Goal: Information Seeking & Learning: Learn about a topic

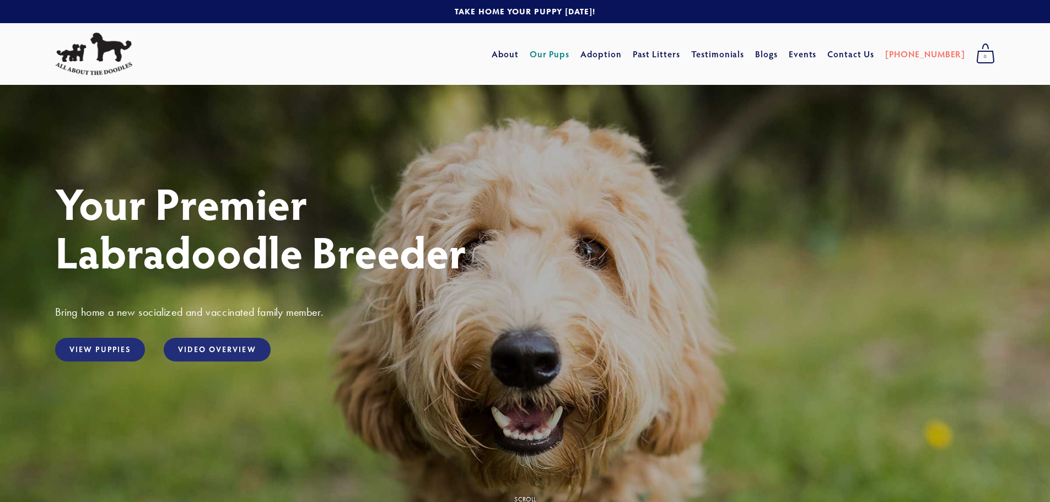
click at [570, 54] on link "Our Pups" at bounding box center [550, 54] width 40 height 20
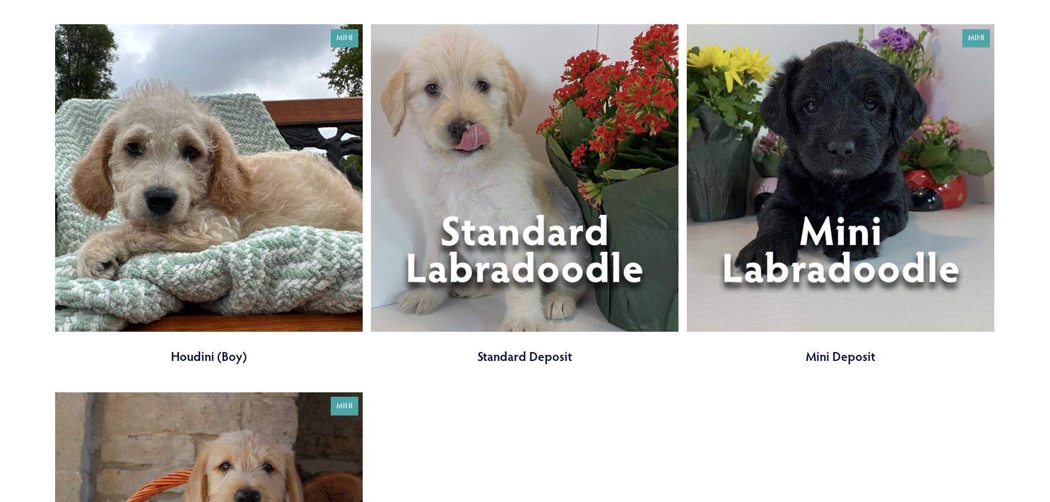
scroll to position [1488, 0]
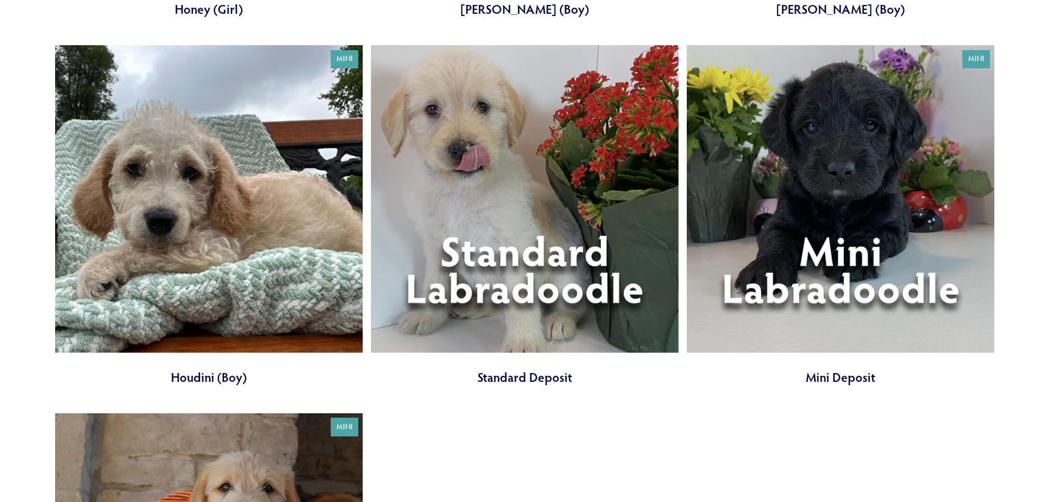
click at [640, 293] on link at bounding box center [525, 215] width 308 height 341
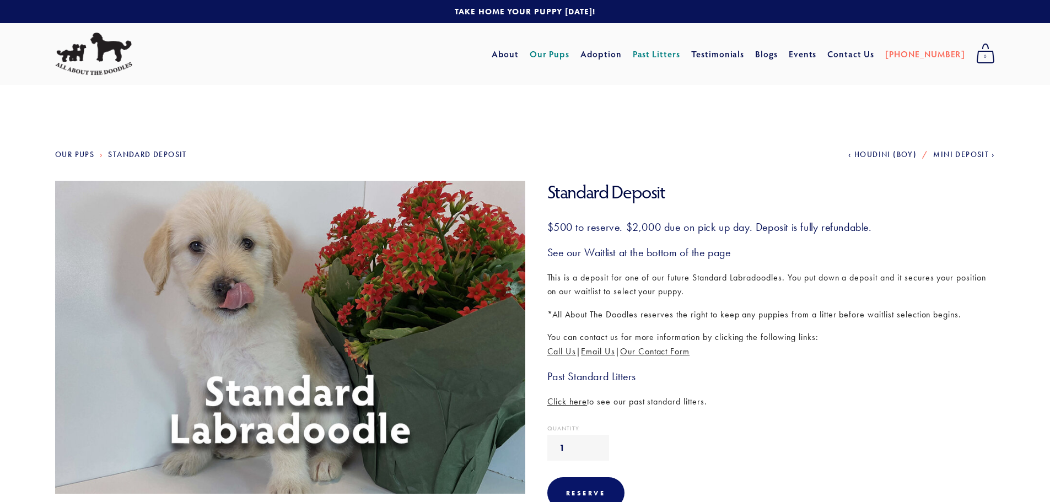
scroll to position [55, 0]
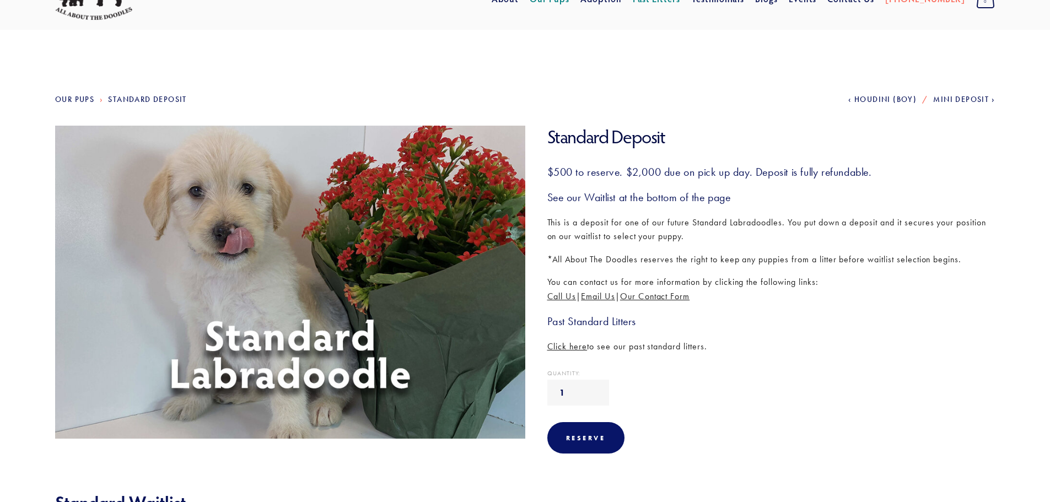
click at [561, 349] on span "Click here" at bounding box center [567, 346] width 40 height 10
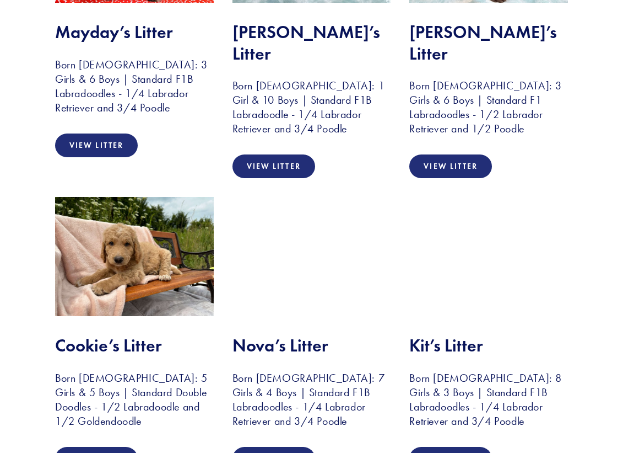
scroll to position [1322, 0]
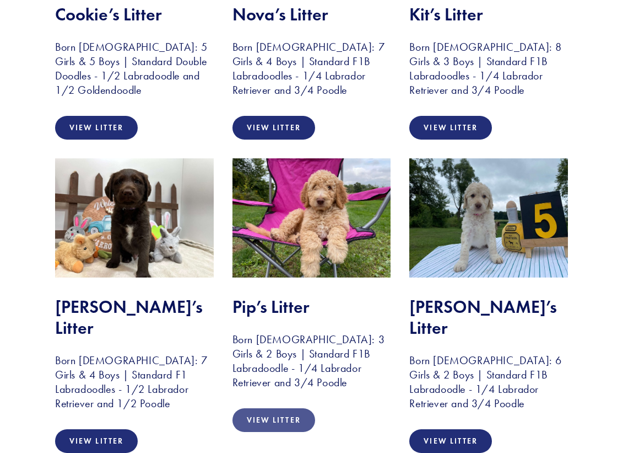
click at [271, 408] on link "View Litter" at bounding box center [274, 420] width 83 height 24
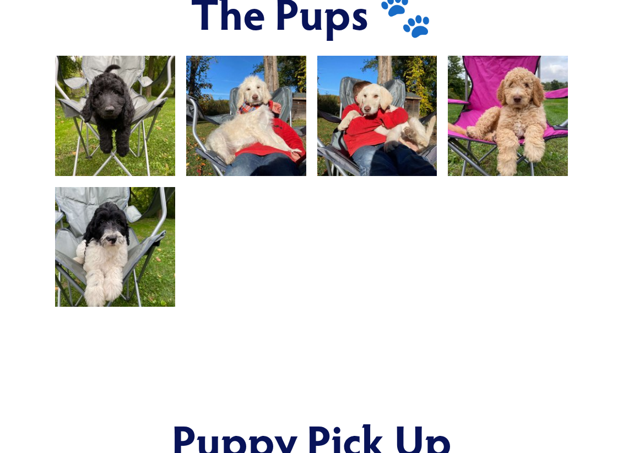
scroll to position [606, 0]
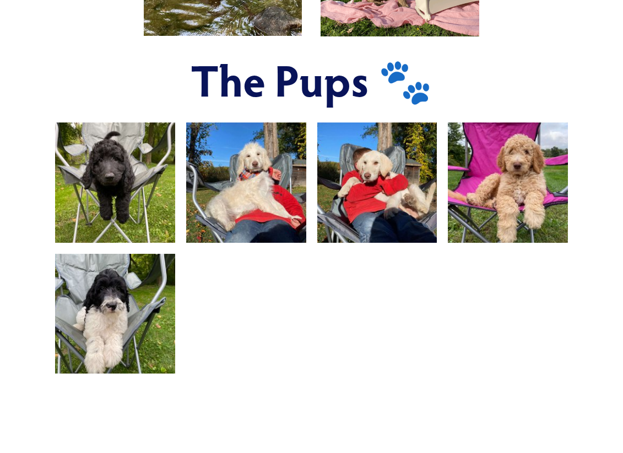
click at [506, 183] on img at bounding box center [508, 182] width 160 height 120
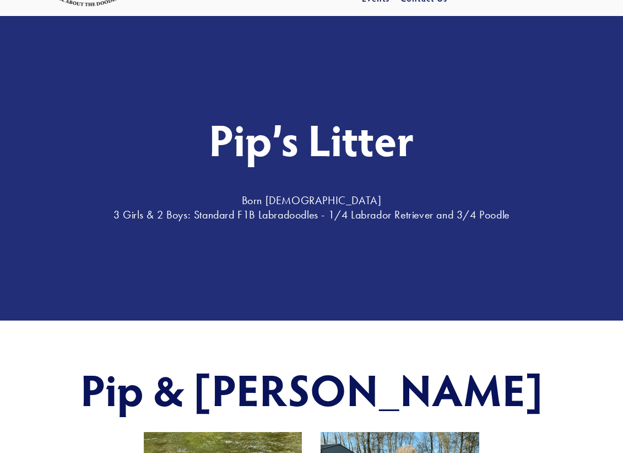
scroll to position [0, 0]
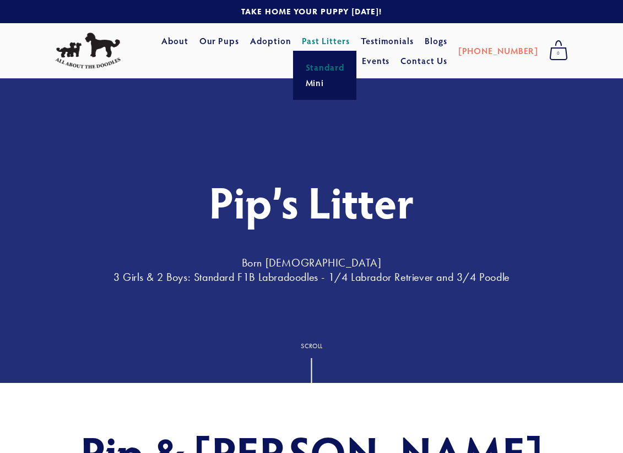
click at [323, 71] on link "Standard" at bounding box center [325, 67] width 46 height 15
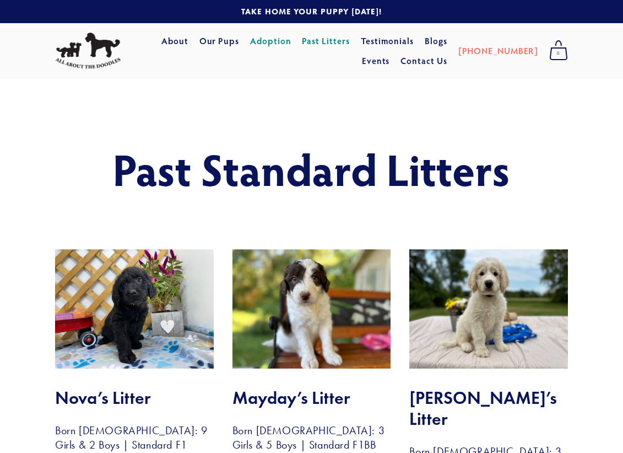
click at [273, 44] on link "Adoption" at bounding box center [270, 41] width 41 height 20
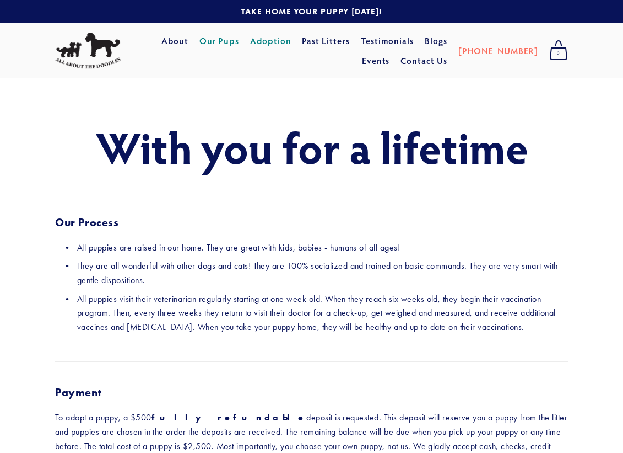
click at [200, 41] on link "Our Pups" at bounding box center [220, 41] width 40 height 20
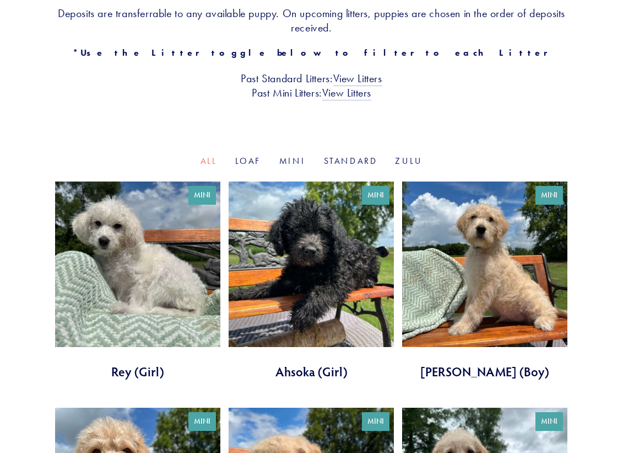
scroll to position [221, 0]
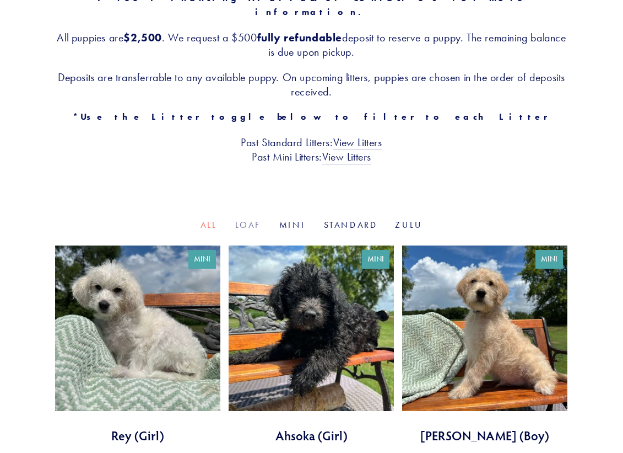
click at [244, 219] on link "Loaf" at bounding box center [248, 224] width 26 height 10
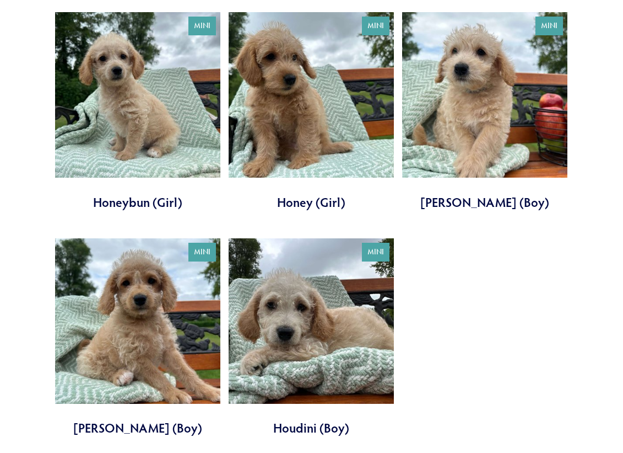
scroll to position [441, 0]
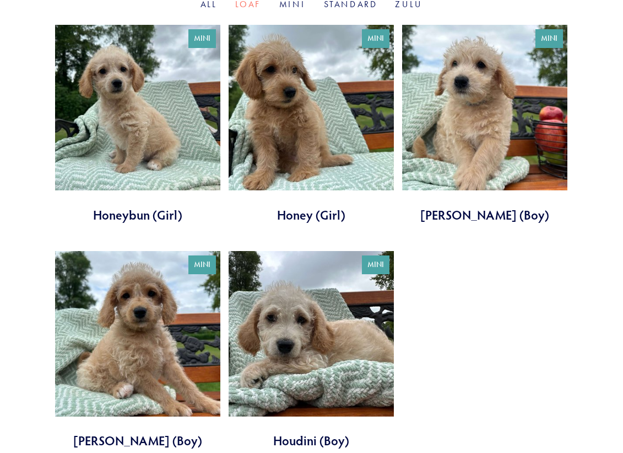
click at [160, 119] on link at bounding box center [137, 124] width 165 height 198
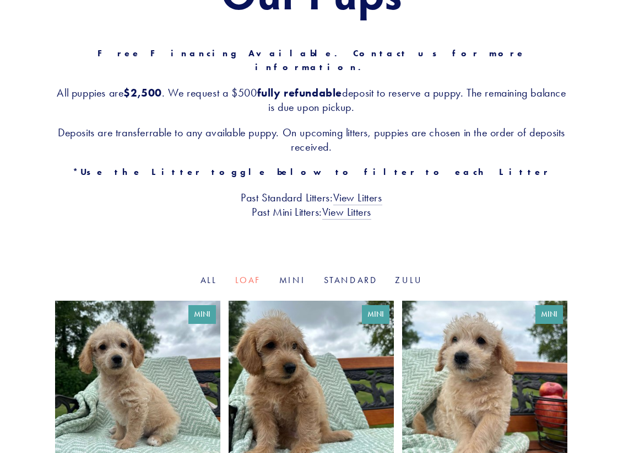
scroll to position [165, 0]
click at [327, 275] on link "Standard" at bounding box center [351, 280] width 54 height 10
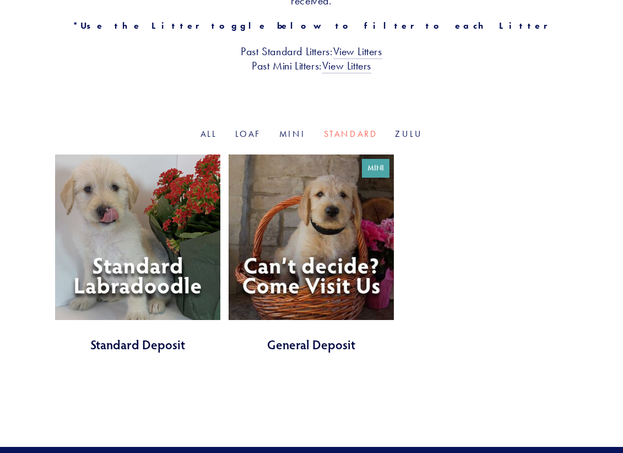
scroll to position [331, 0]
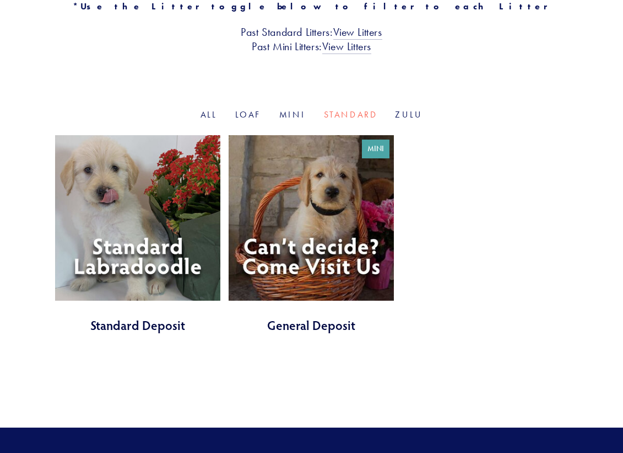
click at [91, 217] on link at bounding box center [137, 234] width 165 height 198
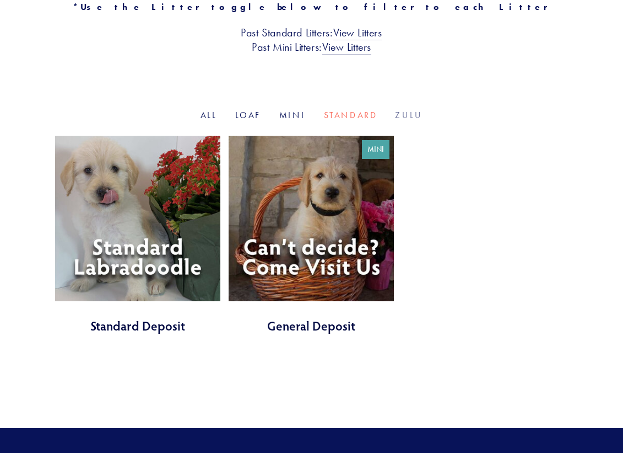
click at [410, 110] on link "Zulu" at bounding box center [409, 115] width 28 height 10
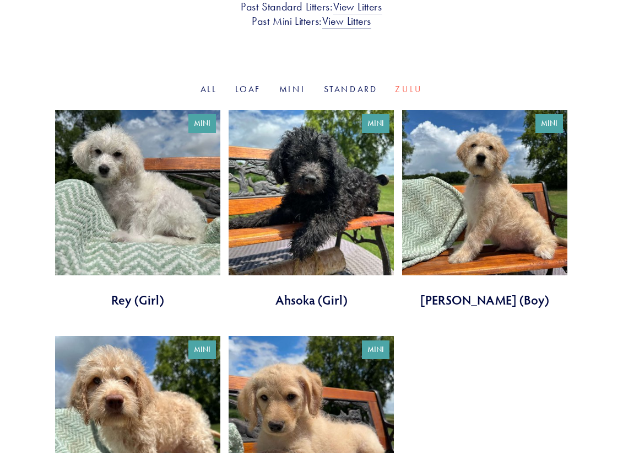
scroll to position [386, 0]
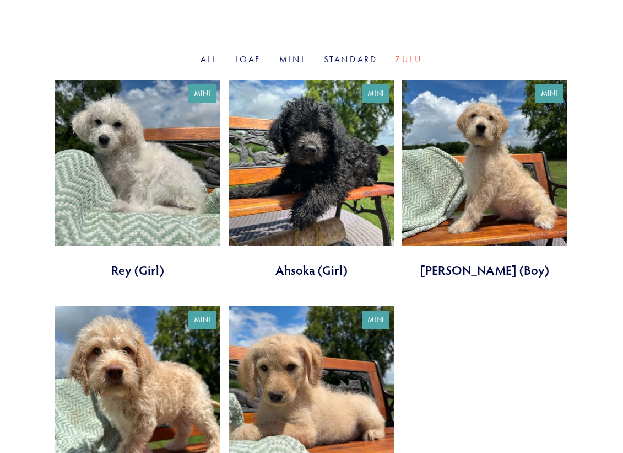
click at [309, 256] on link at bounding box center [311, 179] width 165 height 198
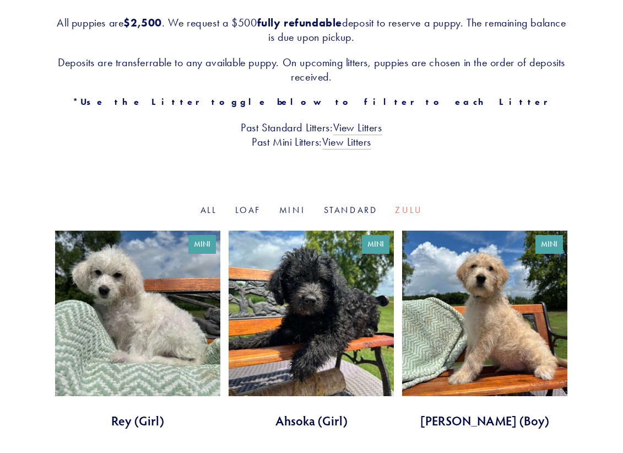
scroll to position [220, 0]
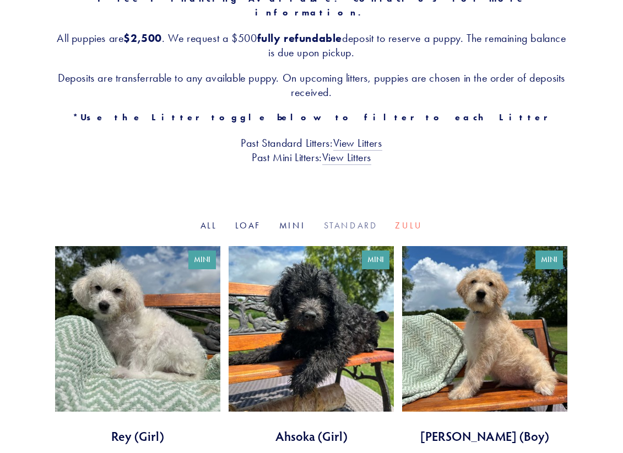
click at [347, 220] on link "Standard" at bounding box center [351, 225] width 54 height 10
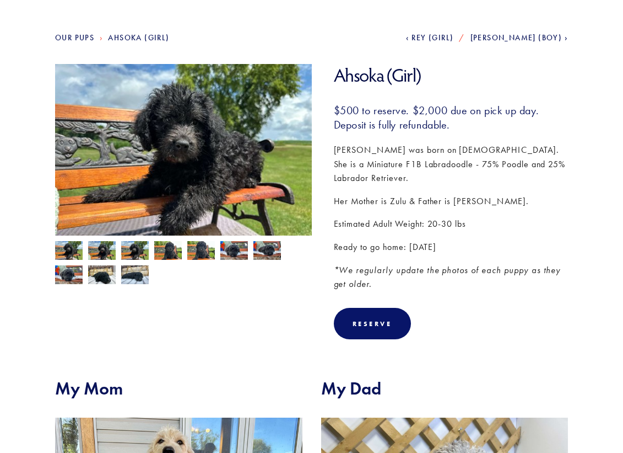
scroll to position [110, 0]
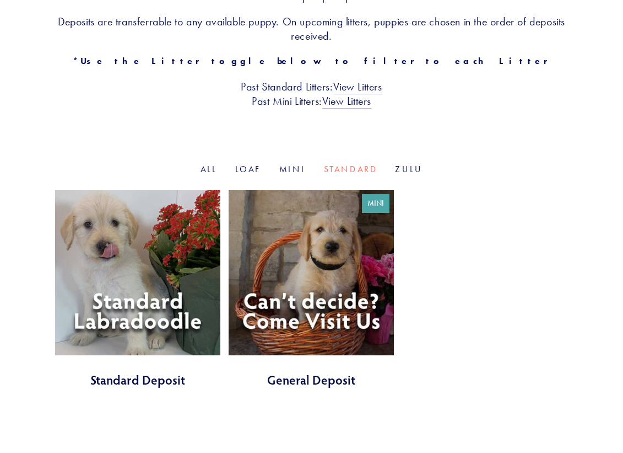
scroll to position [276, 0]
click at [299, 164] on link "Mini" at bounding box center [292, 169] width 27 height 10
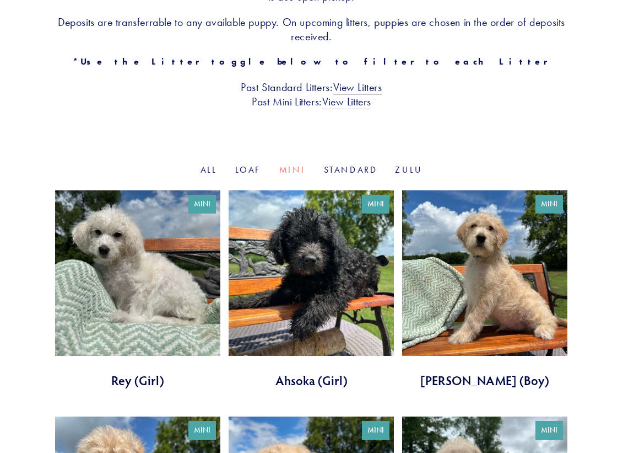
scroll to position [331, 0]
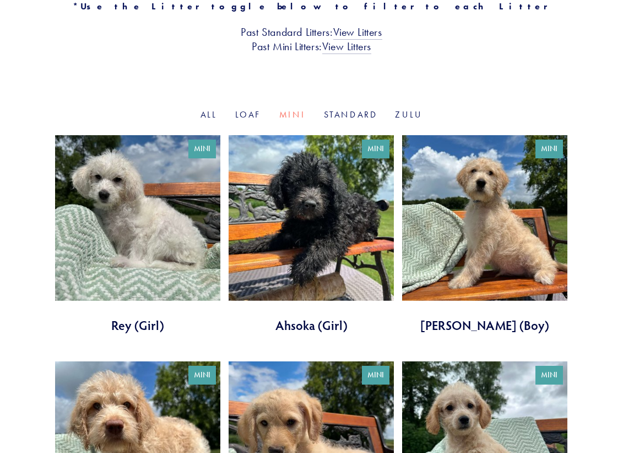
click at [480, 214] on link at bounding box center [484, 234] width 165 height 198
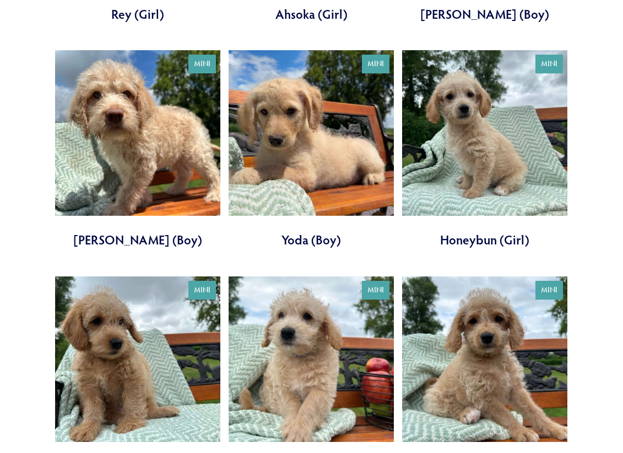
scroll to position [661, 0]
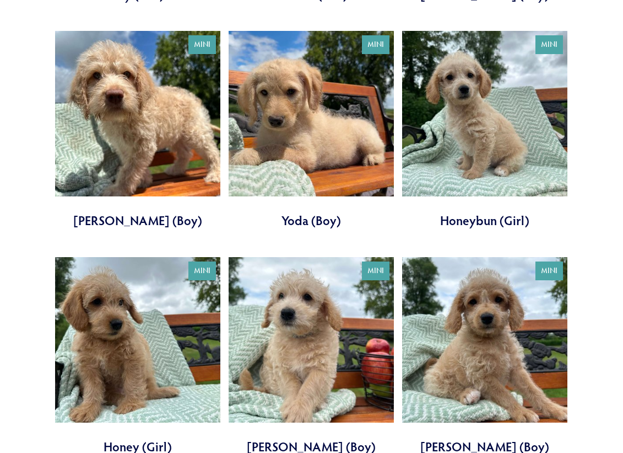
click at [299, 132] on link at bounding box center [311, 130] width 165 height 198
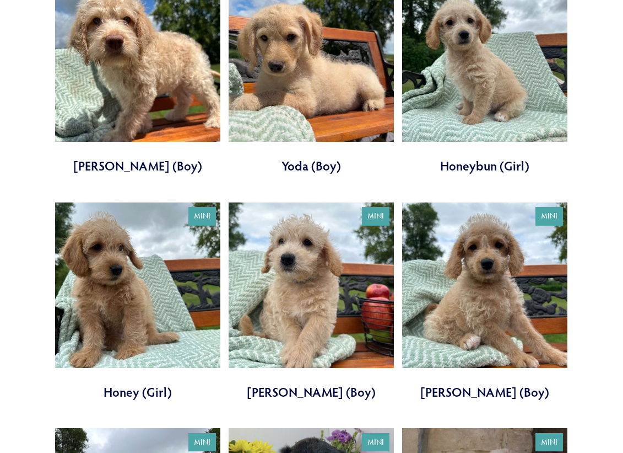
scroll to position [771, 0]
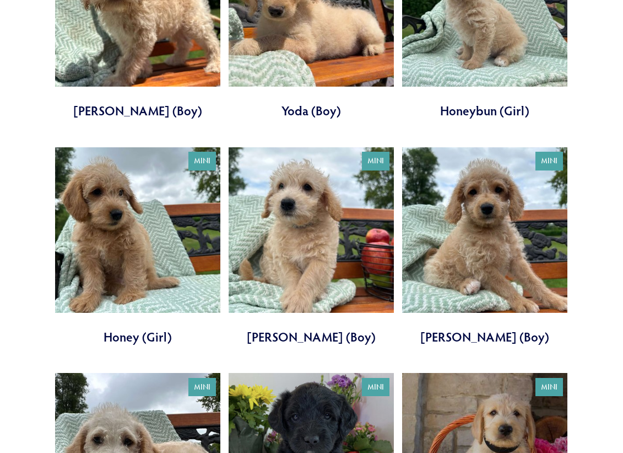
click at [490, 220] on link at bounding box center [484, 246] width 165 height 198
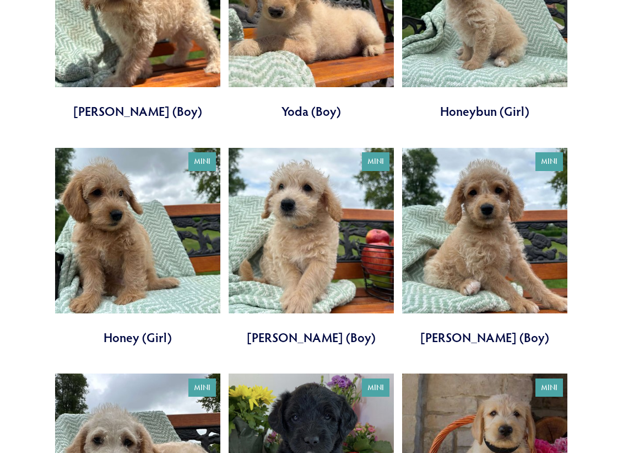
click at [150, 223] on link at bounding box center [137, 247] width 165 height 198
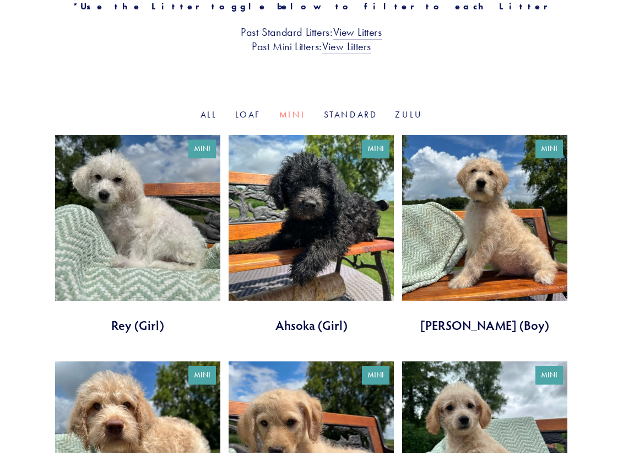
scroll to position [329, 0]
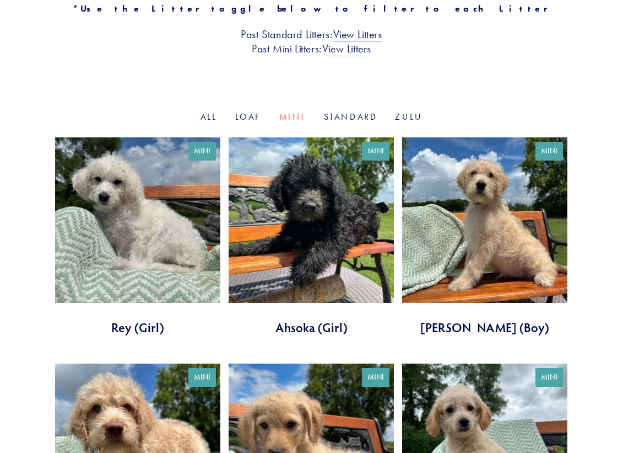
click at [320, 243] on link at bounding box center [311, 236] width 165 height 198
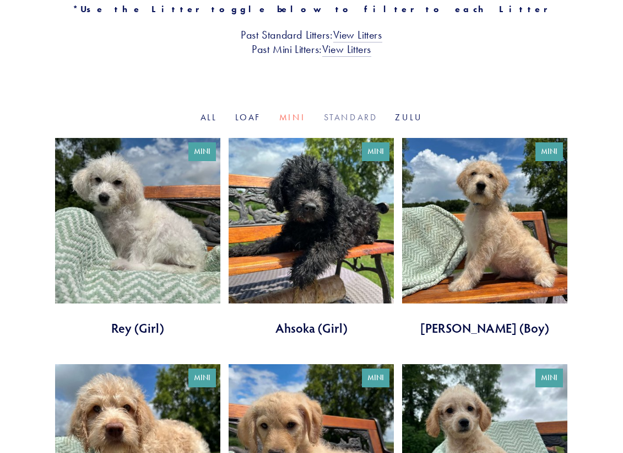
click at [339, 112] on link "Standard" at bounding box center [351, 117] width 54 height 10
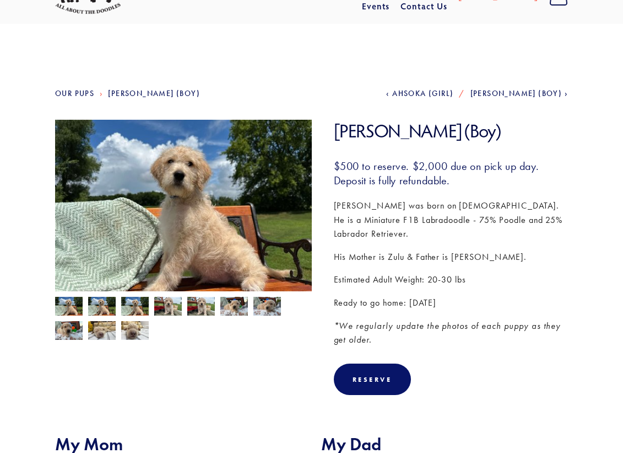
scroll to position [55, 0]
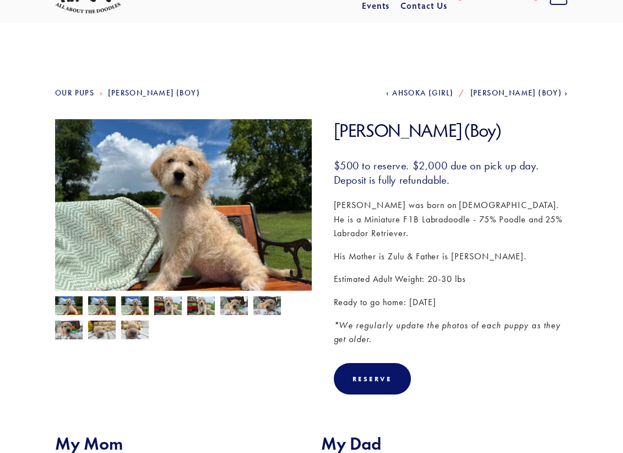
click at [171, 311] on img at bounding box center [168, 306] width 28 height 21
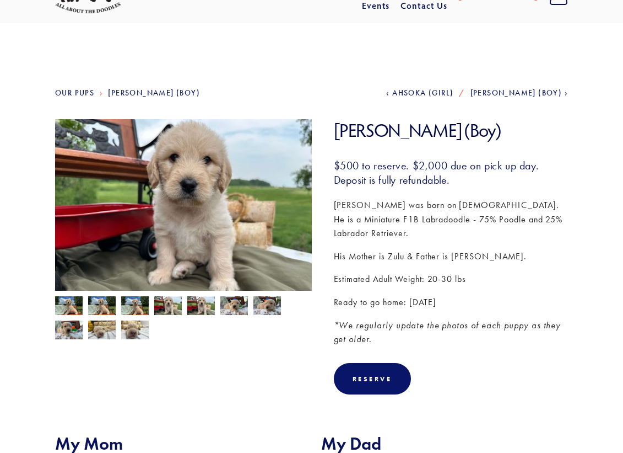
click at [203, 313] on img at bounding box center [201, 306] width 28 height 21
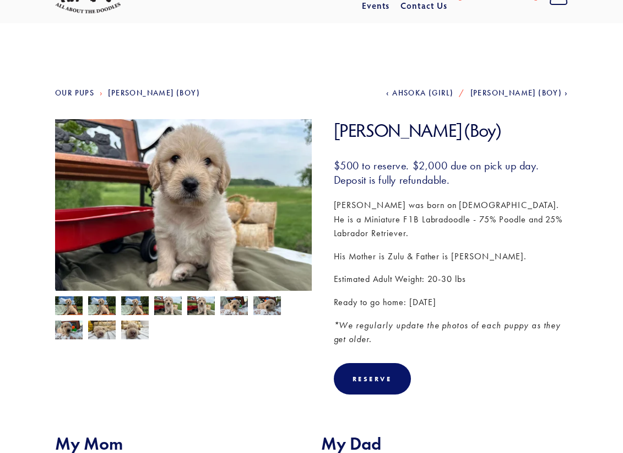
click at [101, 329] on img at bounding box center [102, 329] width 28 height 21
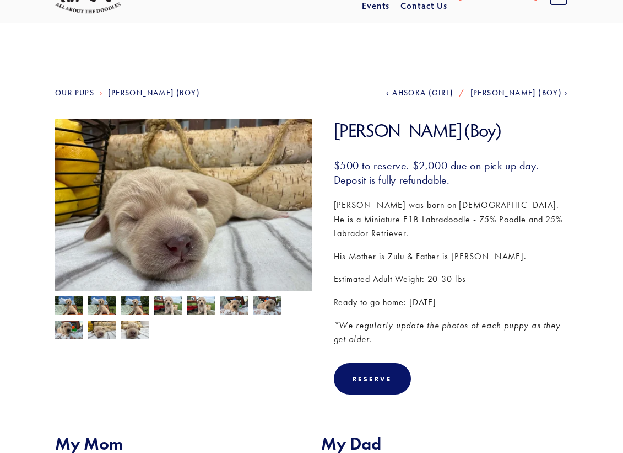
click at [133, 331] on img at bounding box center [135, 329] width 28 height 21
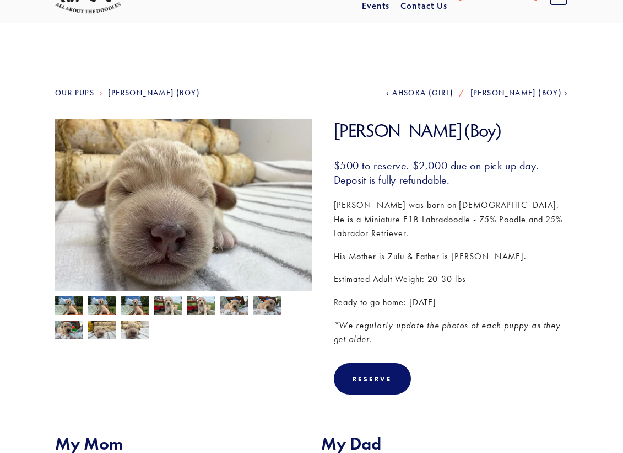
click at [104, 336] on img at bounding box center [102, 329] width 28 height 21
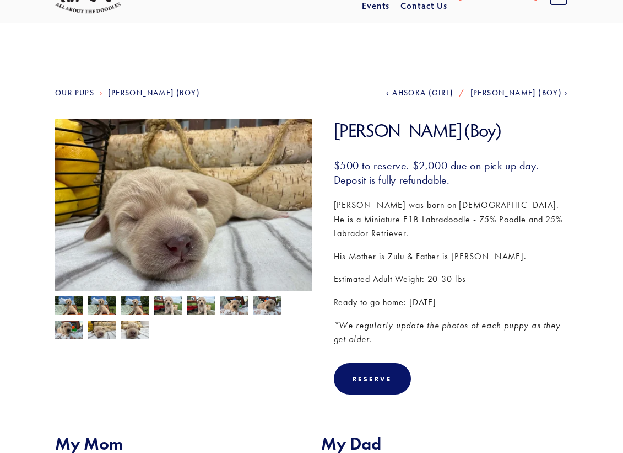
click at [67, 333] on img at bounding box center [69, 329] width 28 height 21
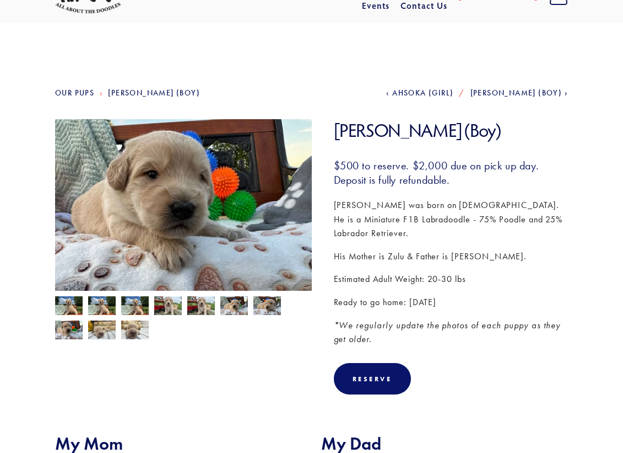
click at [273, 312] on img at bounding box center [268, 305] width 28 height 21
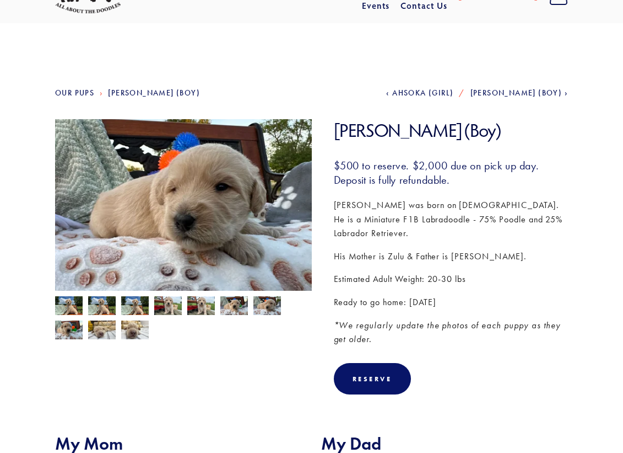
click at [228, 310] on img at bounding box center [235, 305] width 28 height 21
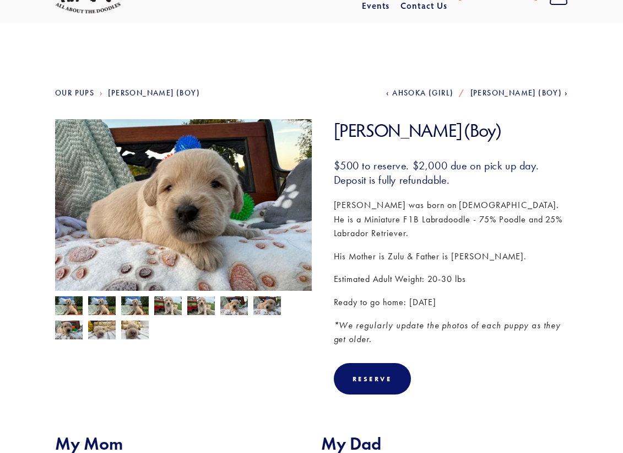
click at [204, 310] on img at bounding box center [201, 306] width 28 height 21
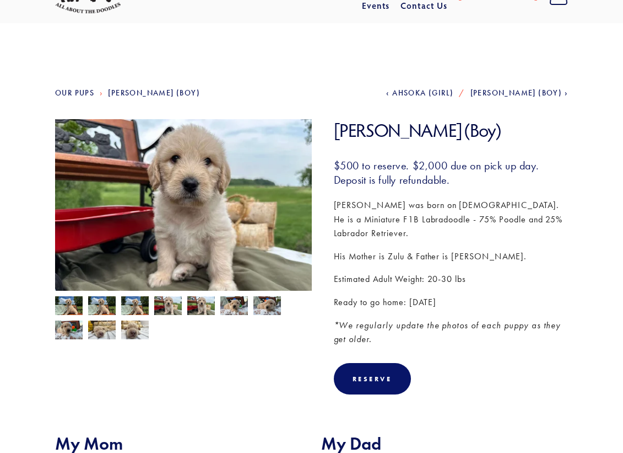
click at [174, 309] on img at bounding box center [168, 306] width 28 height 21
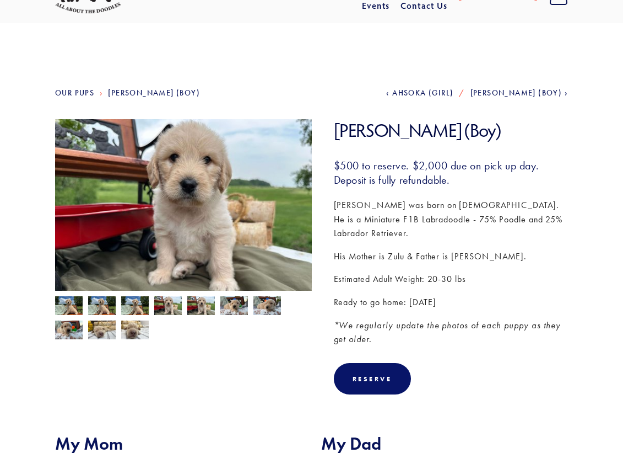
click at [146, 311] on img at bounding box center [135, 306] width 28 height 21
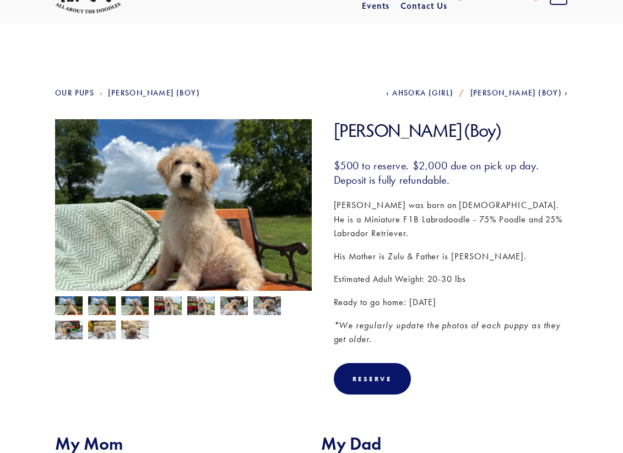
click at [113, 309] on img at bounding box center [102, 306] width 28 height 21
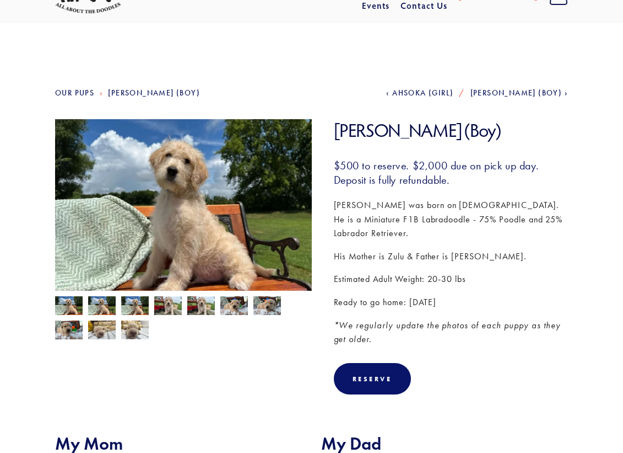
click at [36, 304] on section "Our Pups [PERSON_NAME] (Boy) Previous Ahsoka (Girl) Next [PERSON_NAME] (Boy) [P…" at bounding box center [311, 378] width 623 height 710
click at [93, 319] on div at bounding box center [181, 315] width 262 height 49
click at [77, 311] on img at bounding box center [69, 306] width 28 height 21
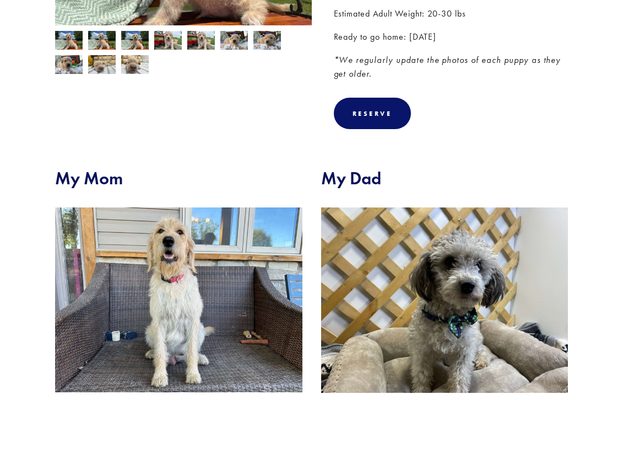
scroll to position [386, 0]
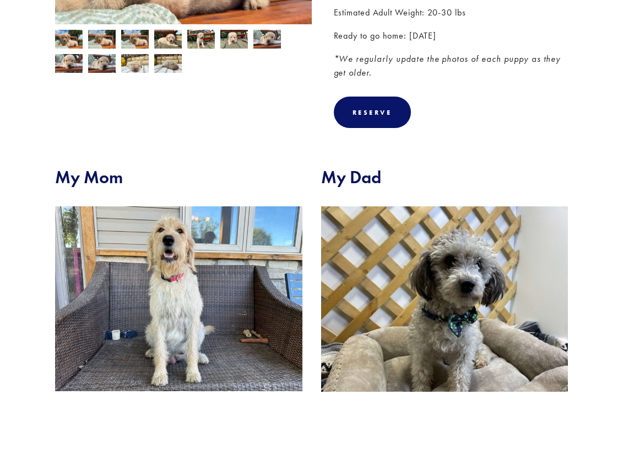
scroll to position [165, 0]
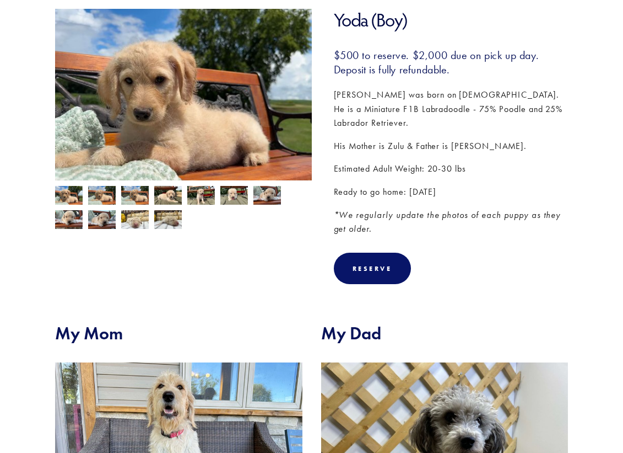
click at [170, 218] on img at bounding box center [168, 219] width 28 height 21
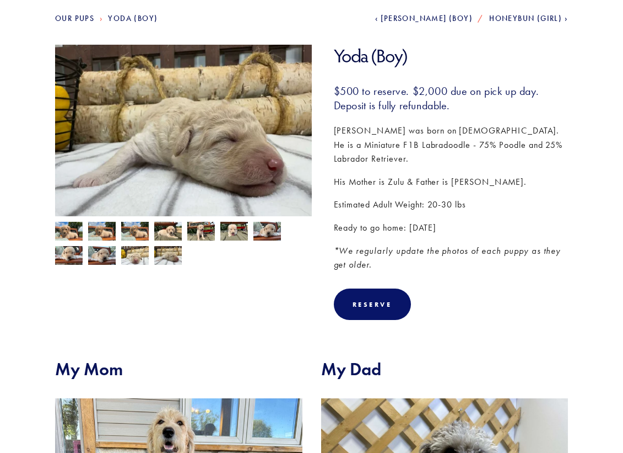
scroll to position [110, 0]
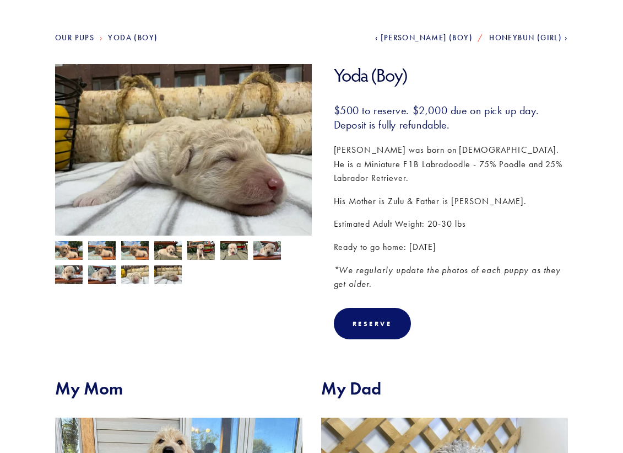
click at [134, 274] on img at bounding box center [135, 274] width 28 height 21
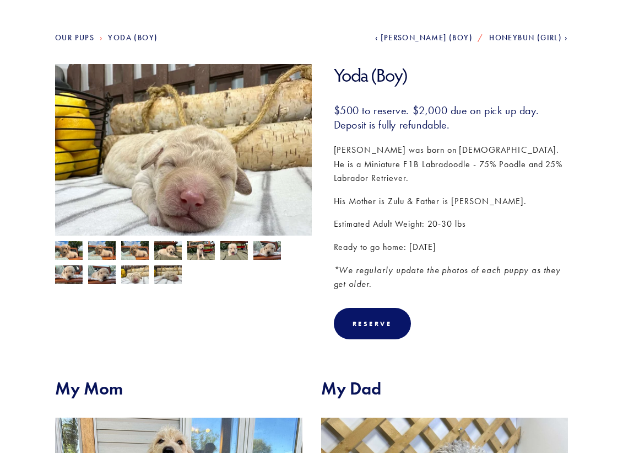
click at [89, 278] on img at bounding box center [102, 274] width 28 height 21
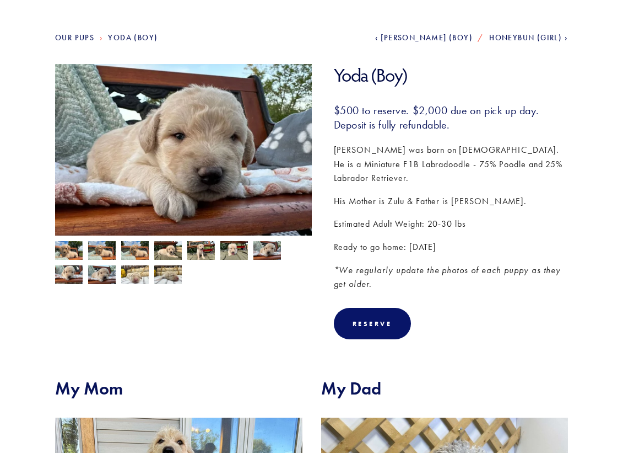
click at [68, 265] on div at bounding box center [181, 259] width 262 height 49
click at [261, 255] on img at bounding box center [268, 250] width 28 height 21
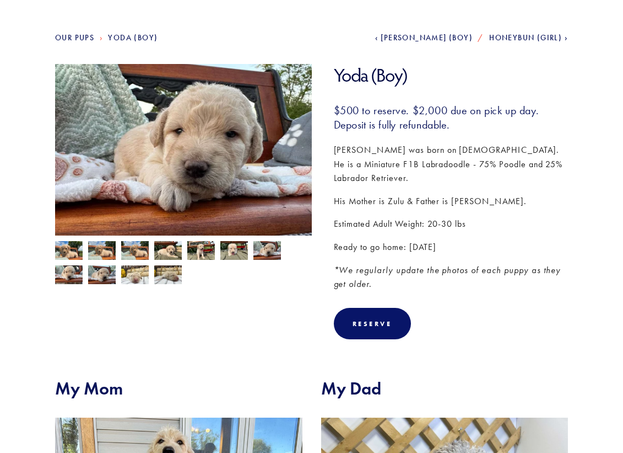
click at [84, 249] on div at bounding box center [181, 259] width 262 height 49
click at [81, 250] on div at bounding box center [181, 259] width 262 height 49
click at [79, 254] on img at bounding box center [69, 251] width 28 height 21
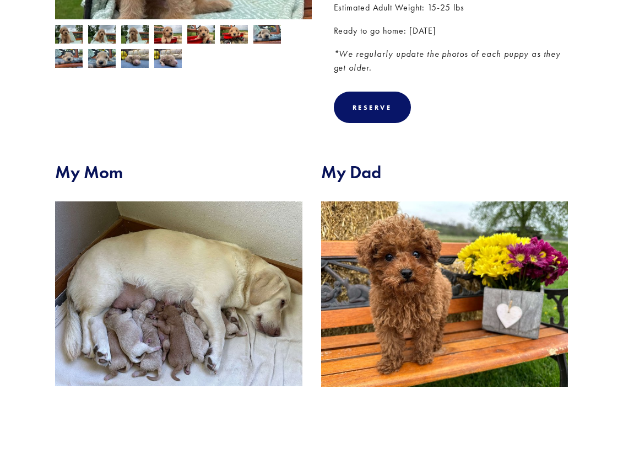
scroll to position [331, 0]
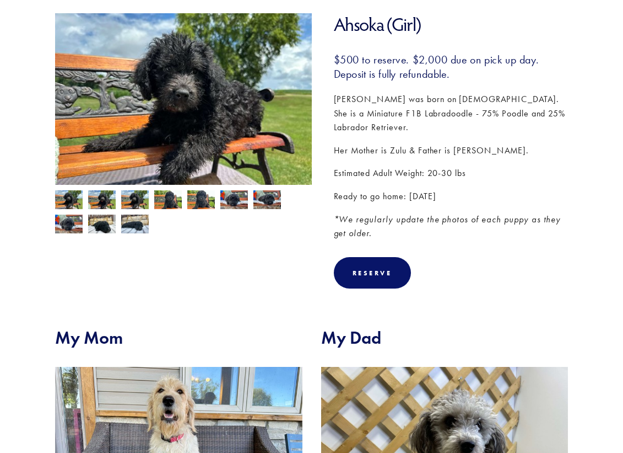
scroll to position [165, 0]
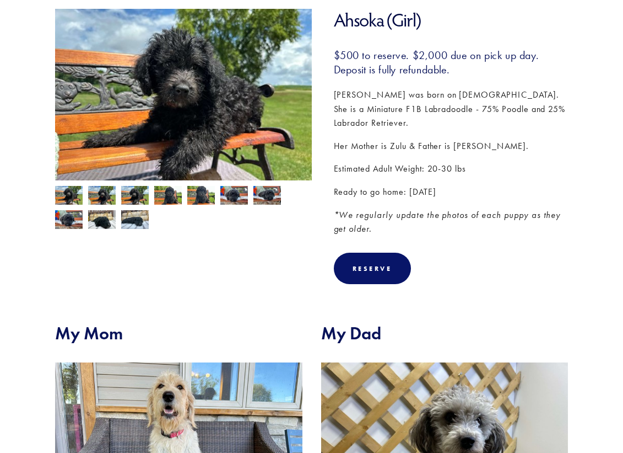
click at [61, 193] on img at bounding box center [69, 196] width 28 height 21
click at [60, 222] on img at bounding box center [69, 219] width 28 height 21
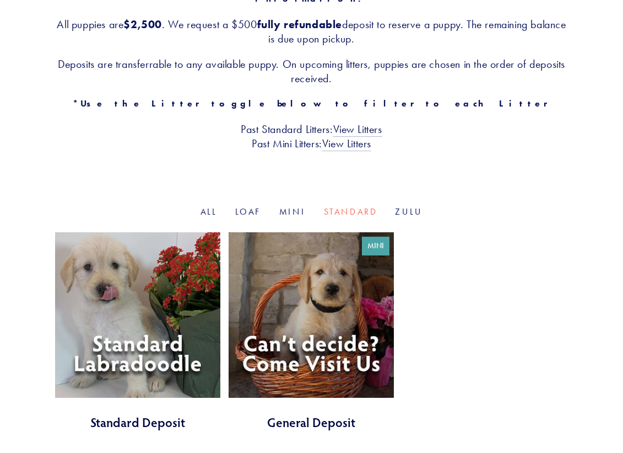
scroll to position [331, 0]
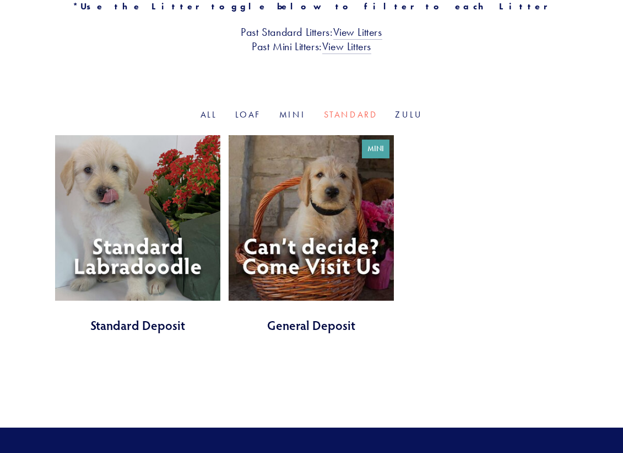
click at [165, 243] on link at bounding box center [137, 234] width 165 height 198
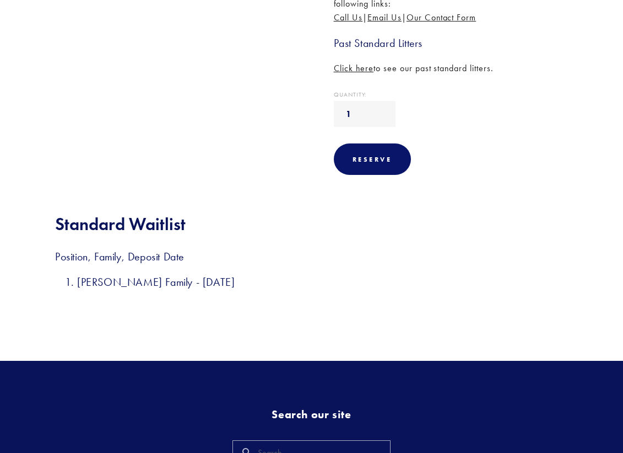
scroll to position [386, 0]
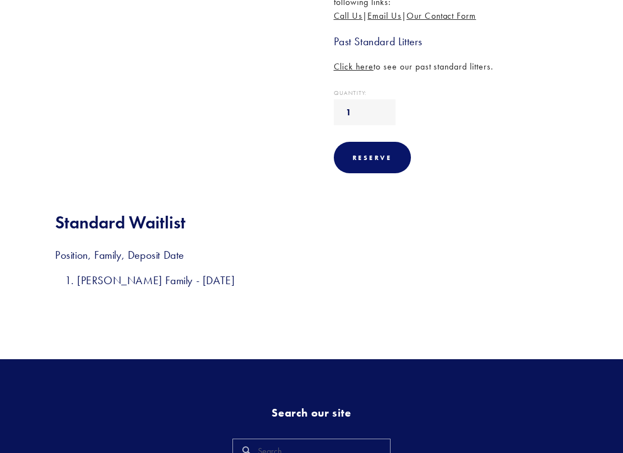
click at [351, 72] on span "Click here" at bounding box center [354, 66] width 40 height 10
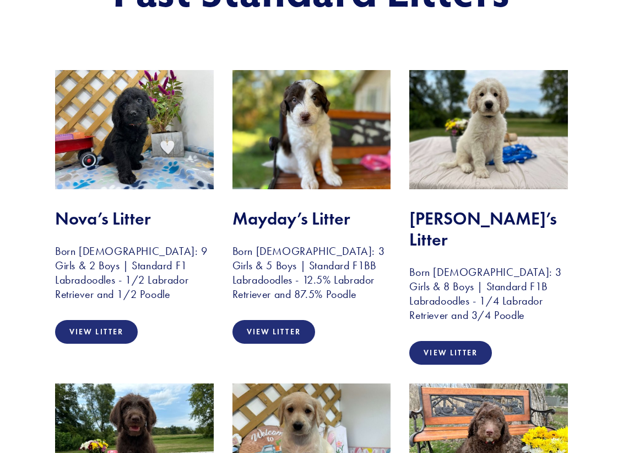
scroll to position [221, 0]
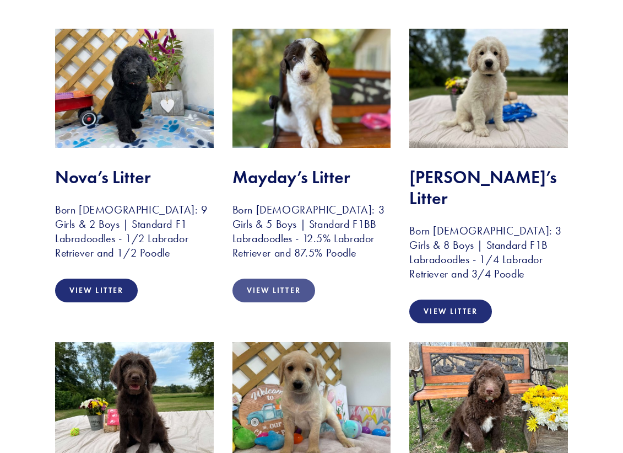
click at [281, 284] on link "View Litter" at bounding box center [274, 290] width 83 height 24
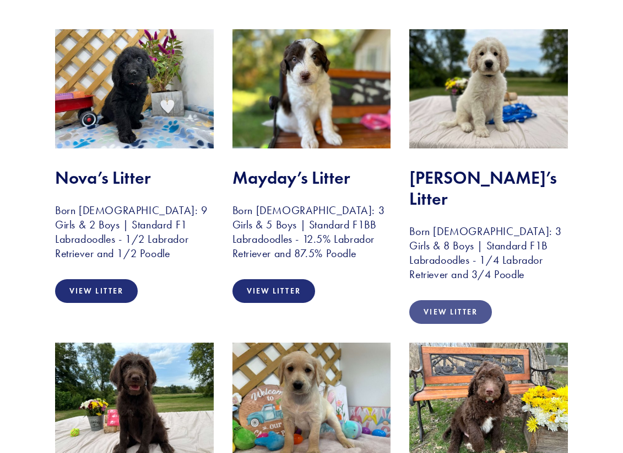
click at [471, 300] on link "View Litter" at bounding box center [451, 312] width 83 height 24
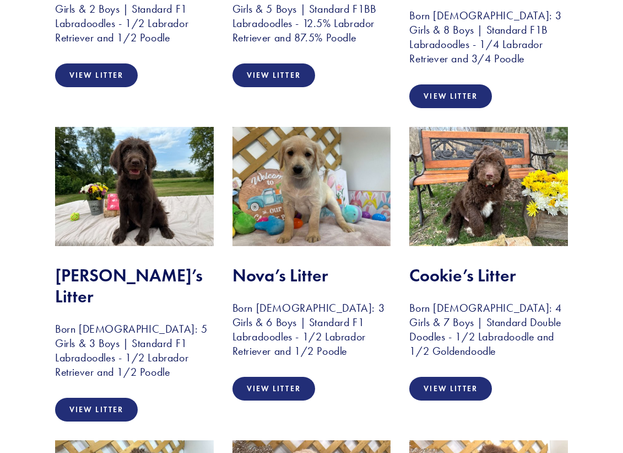
scroll to position [440, 0]
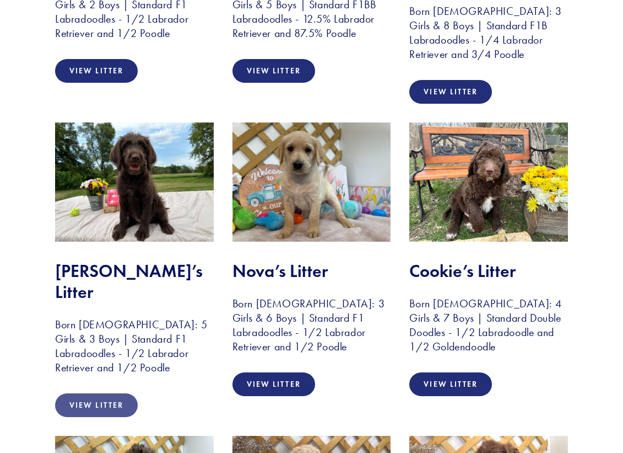
click at [104, 393] on link "View Litter" at bounding box center [96, 405] width 83 height 24
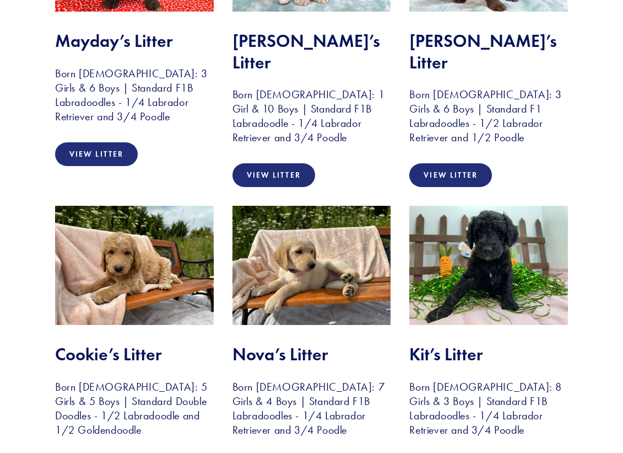
scroll to position [1044, 0]
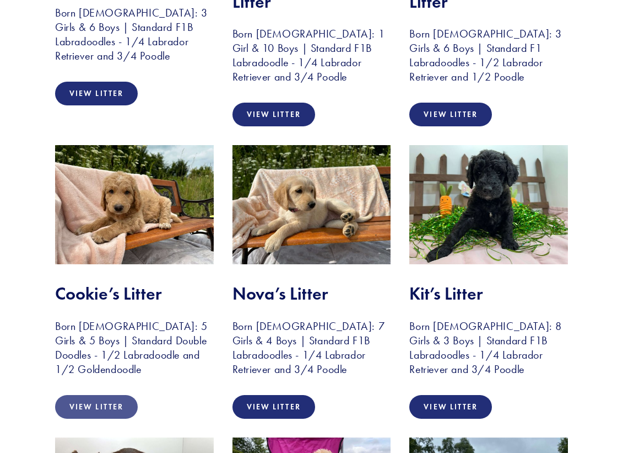
click at [108, 395] on link "View Litter" at bounding box center [96, 407] width 83 height 24
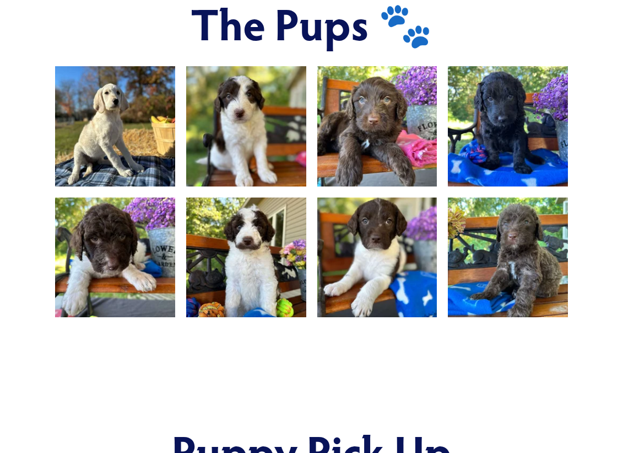
scroll to position [662, 0]
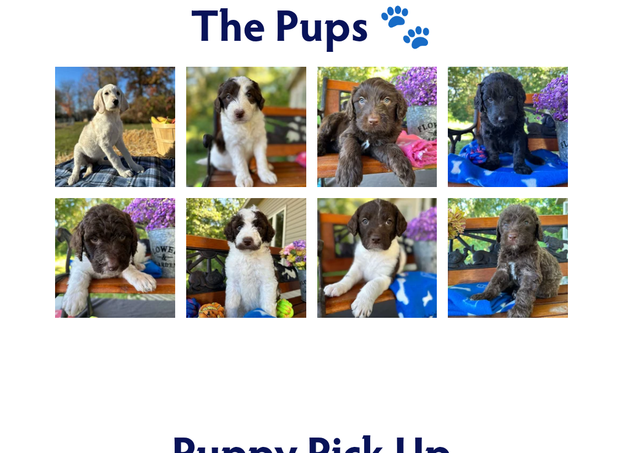
click at [490, 106] on img at bounding box center [508, 127] width 160 height 120
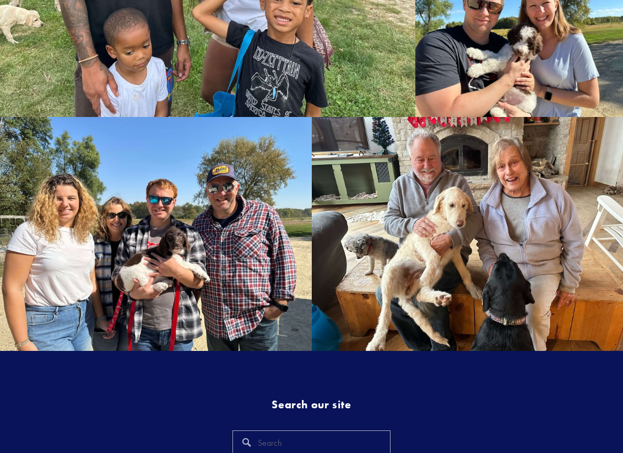
scroll to position [1654, 0]
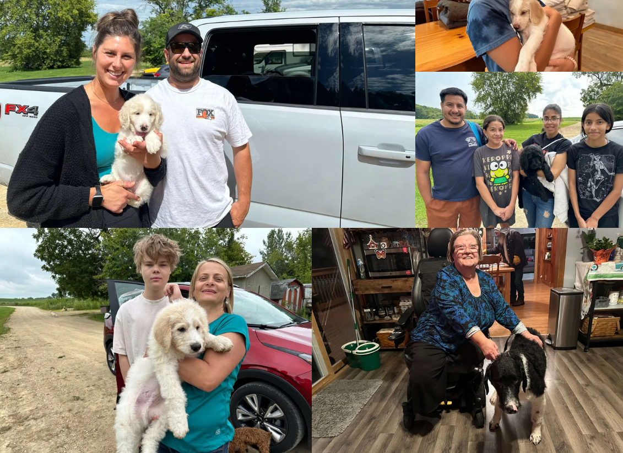
scroll to position [1599, 0]
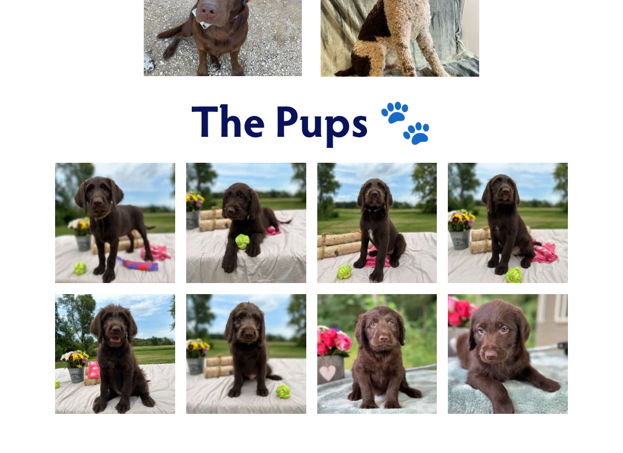
scroll to position [606, 0]
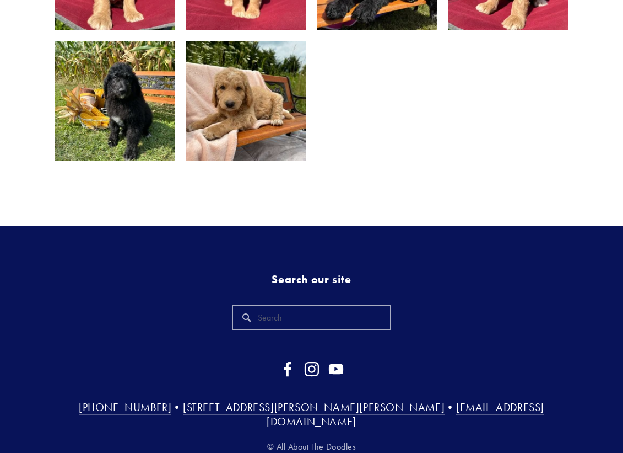
scroll to position [817, 0]
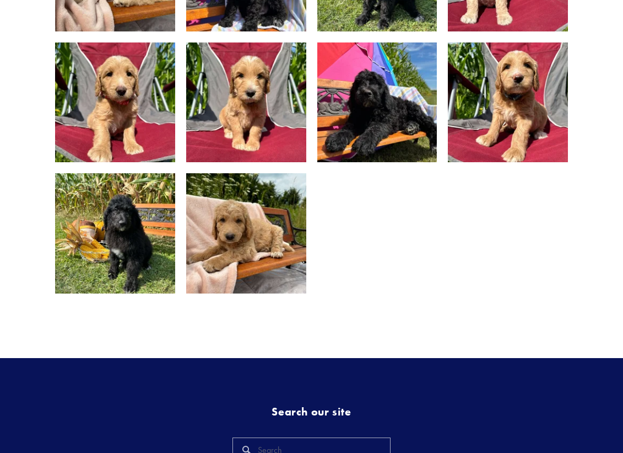
click at [242, 230] on img at bounding box center [246, 233] width 160 height 120
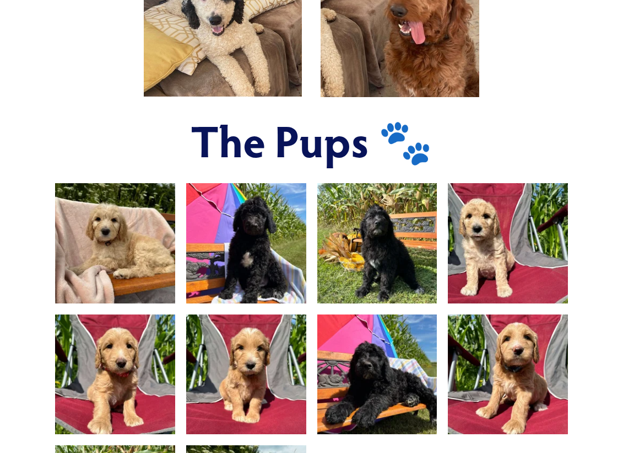
scroll to position [541, 0]
